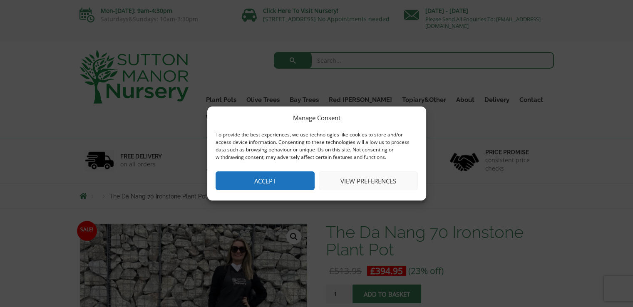
drag, startPoint x: 280, startPoint y: 181, endPoint x: 406, endPoint y: 150, distance: 129.7
click at [281, 181] on button "Accept" at bounding box center [264, 180] width 99 height 19
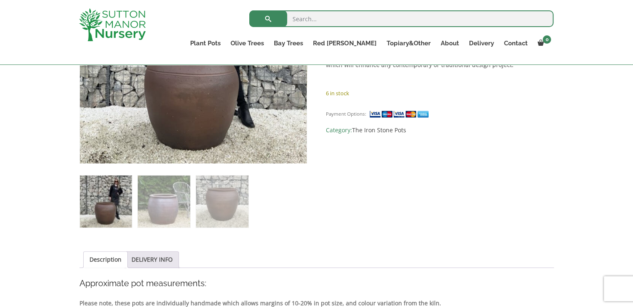
scroll to position [277, 0]
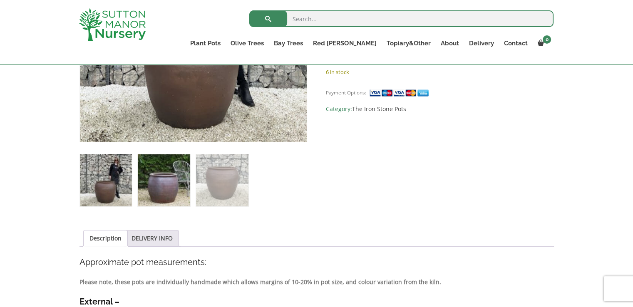
click at [152, 190] on img at bounding box center [164, 180] width 52 height 52
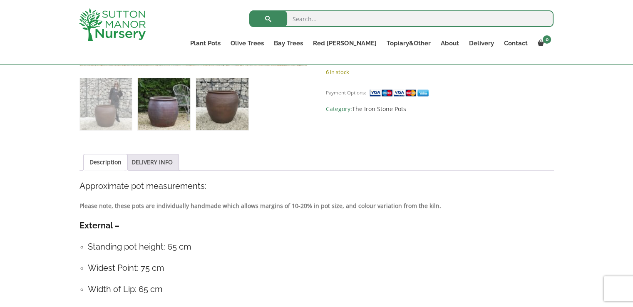
click at [223, 125] on img at bounding box center [222, 104] width 52 height 52
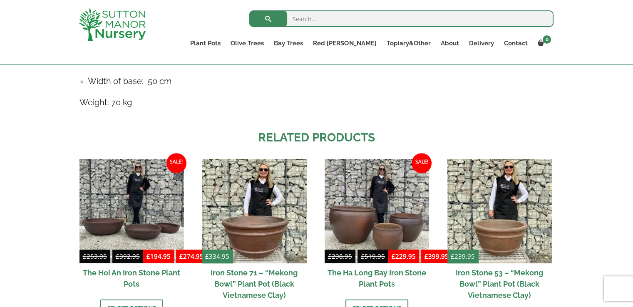
scroll to position [668, 0]
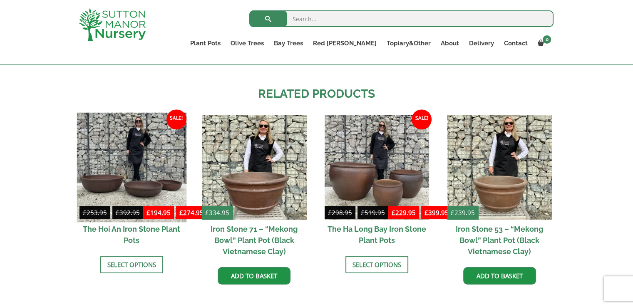
click at [106, 184] on img at bounding box center [132, 168] width 110 height 110
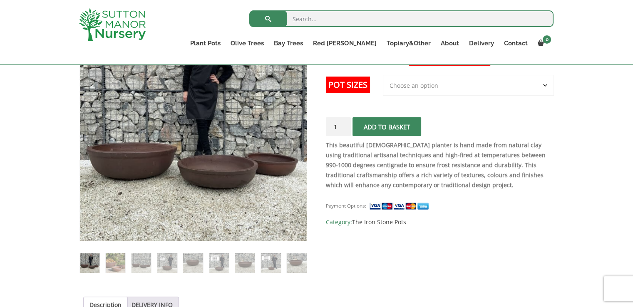
scroll to position [171, 0]
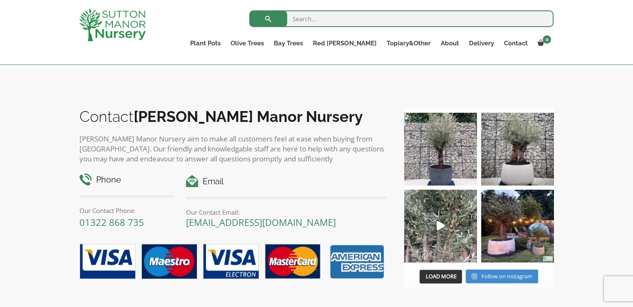
scroll to position [562, 0]
